Goal: Information Seeking & Learning: Find specific fact

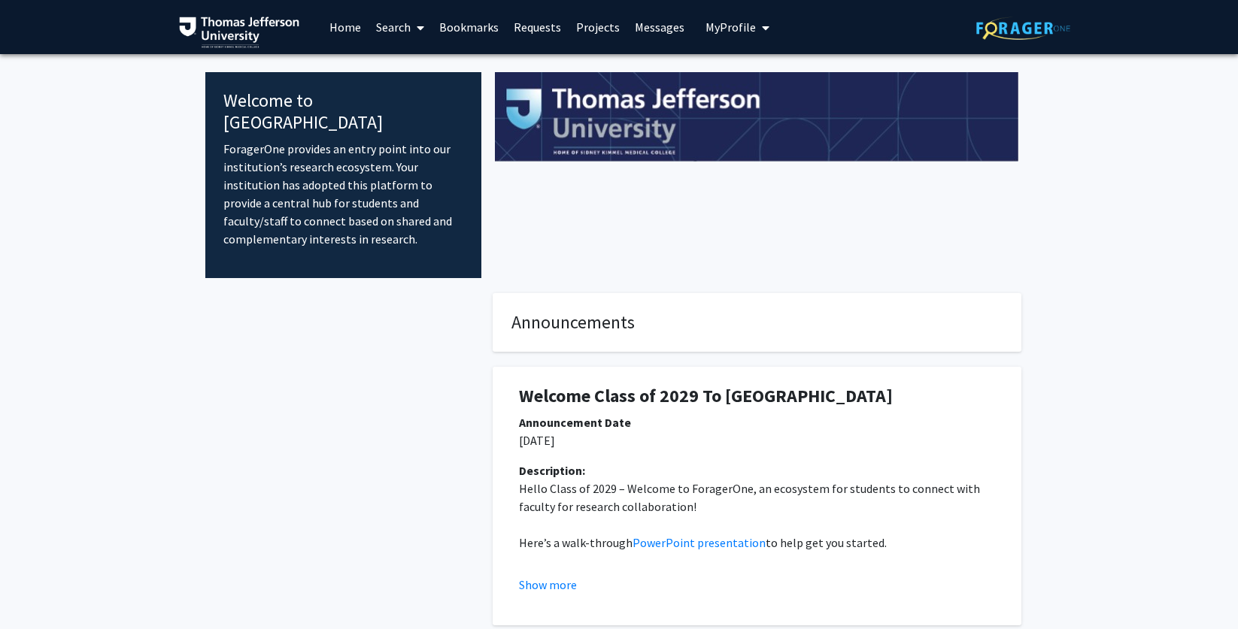
click at [397, 33] on link "Search" at bounding box center [399, 27] width 63 height 53
click at [410, 61] on span "Faculty/Staff" at bounding box center [423, 69] width 111 height 30
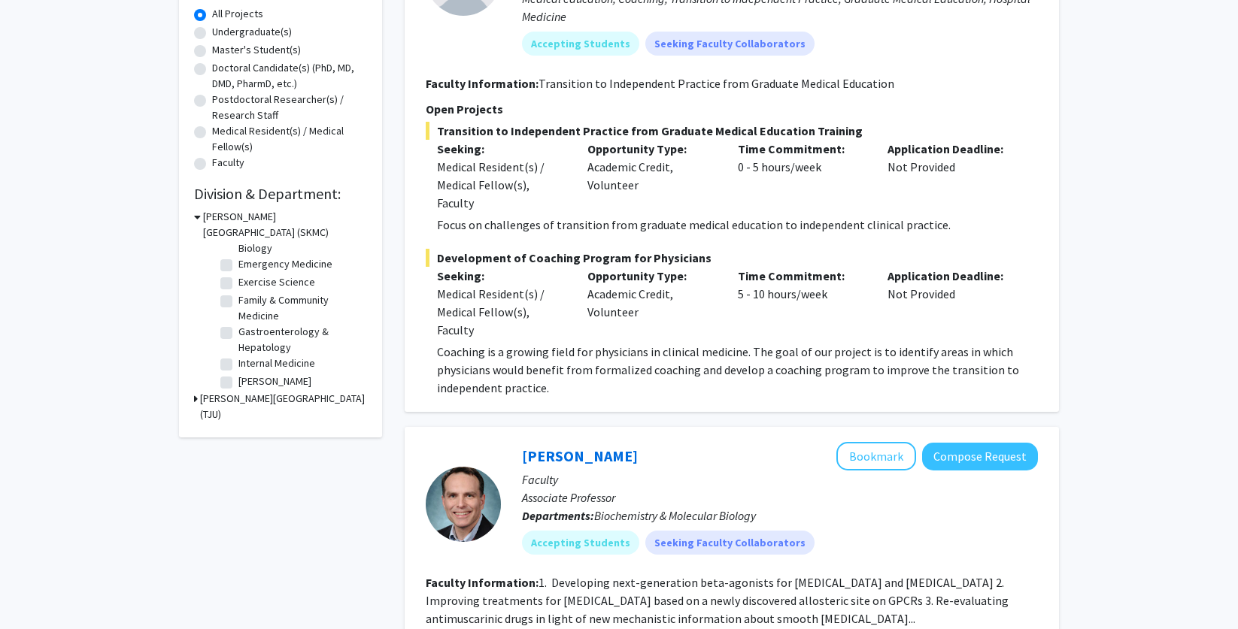
scroll to position [139, 0]
click at [284, 331] on label "Gastroenterology & Hepatology" at bounding box center [300, 338] width 125 height 32
click at [248, 331] on input "Gastroenterology & Hepatology" at bounding box center [243, 327] width 10 height 10
checkbox input "true"
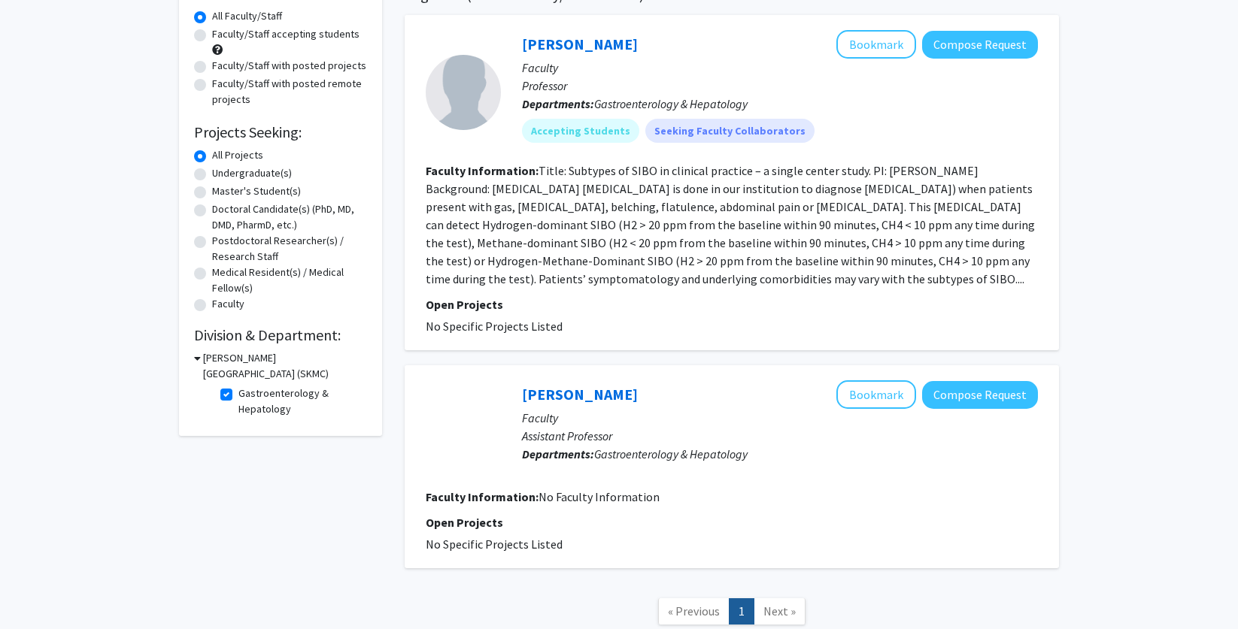
scroll to position [114, 0]
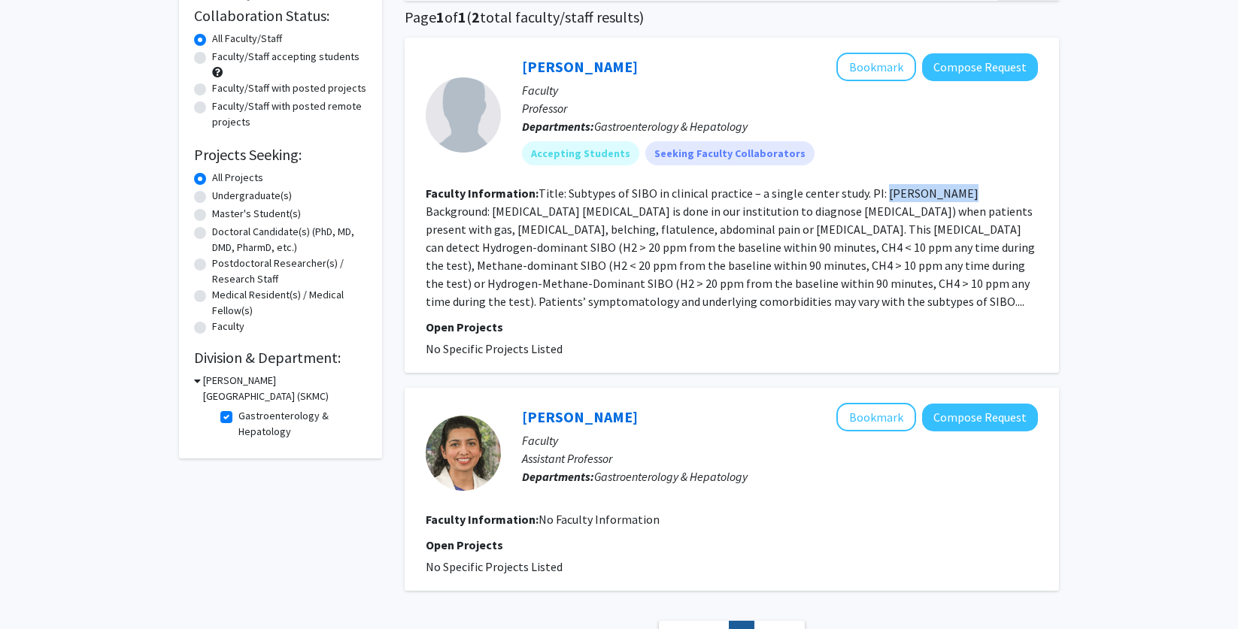
drag, startPoint x: 952, startPoint y: 195, endPoint x: 880, endPoint y: 198, distance: 72.3
click at [880, 198] on fg-read-more "Title: Subtypes of SIBO in clinical practice – a single center study. PI: [PERS…" at bounding box center [730, 247] width 609 height 123
copy fg-read-more "[PERSON_NAME]"
